Goal: Task Accomplishment & Management: Manage account settings

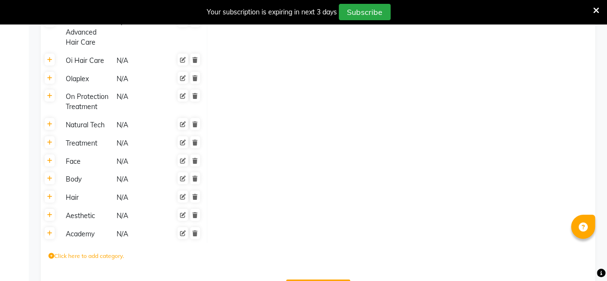
scroll to position [2774, 0]
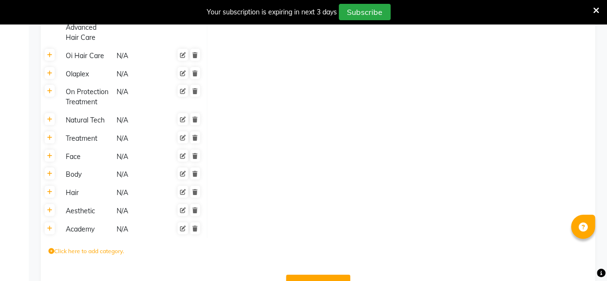
click at [307, 275] on button "Save Changes" at bounding box center [318, 284] width 64 height 18
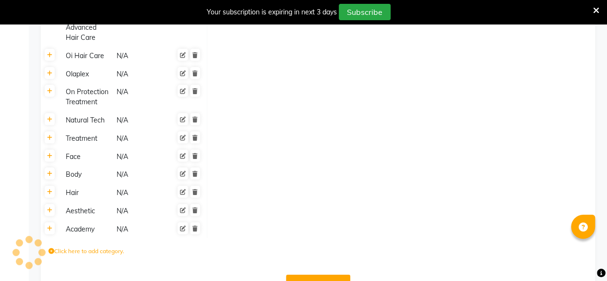
click at [307, 275] on button "Save Changes" at bounding box center [318, 284] width 64 height 18
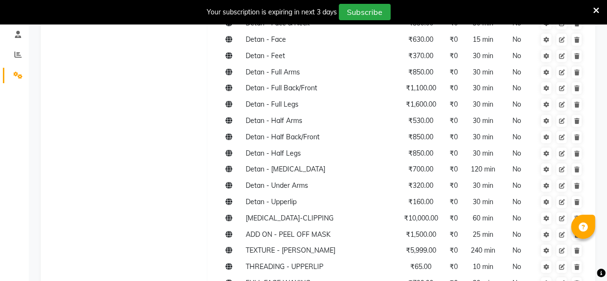
scroll to position [12, 0]
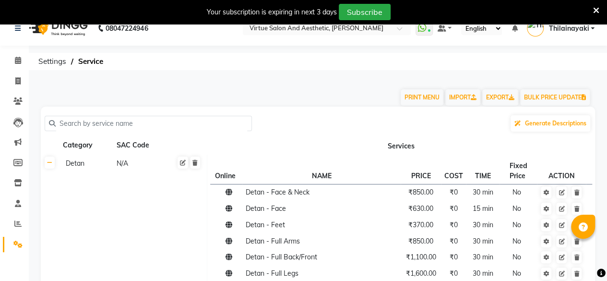
click at [577, 28] on span "Thilainayaki" at bounding box center [569, 29] width 40 height 10
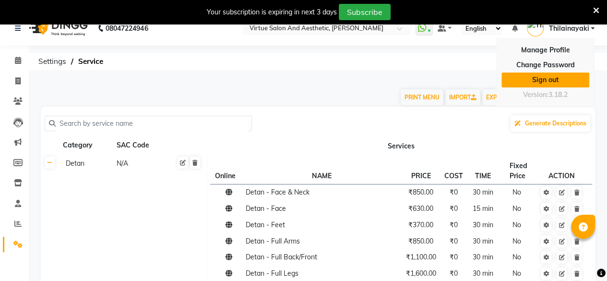
click at [541, 83] on link "Sign out" at bounding box center [546, 80] width 88 height 15
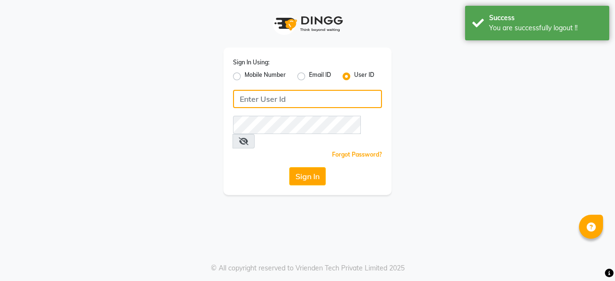
type input "9843237318"
